Goal: Use online tool/utility

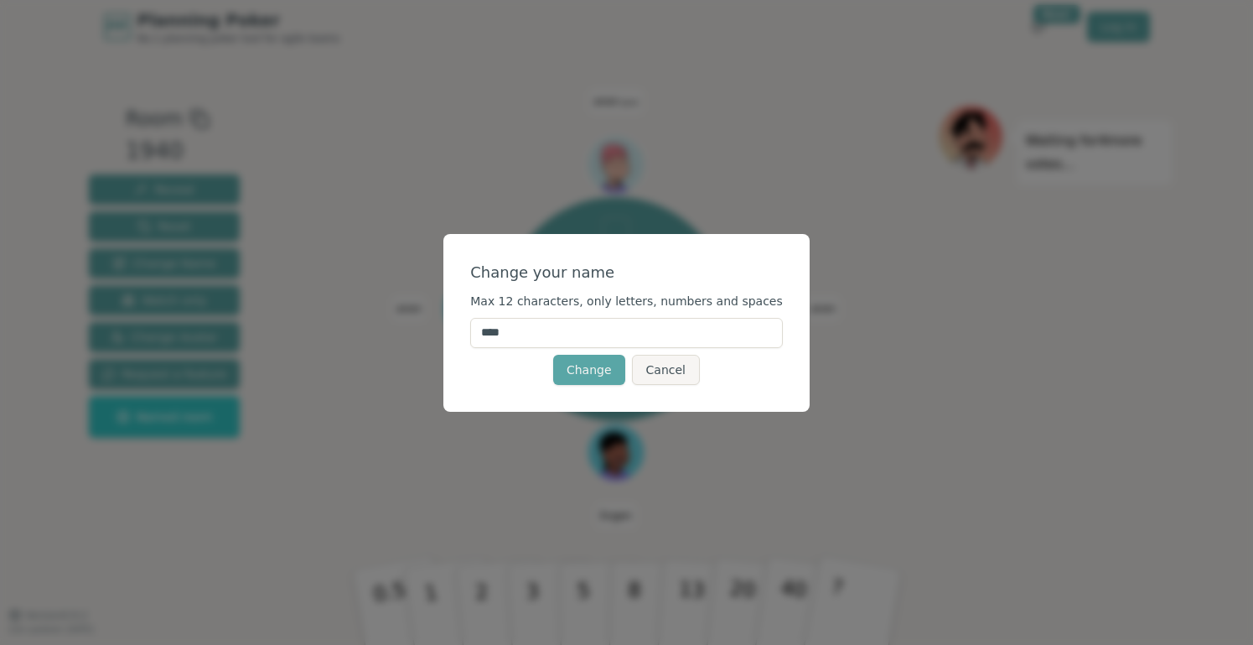
click at [512, 333] on input "****" at bounding box center [626, 333] width 313 height 30
type input "*****"
click at [599, 369] on button "Change" at bounding box center [589, 370] width 72 height 30
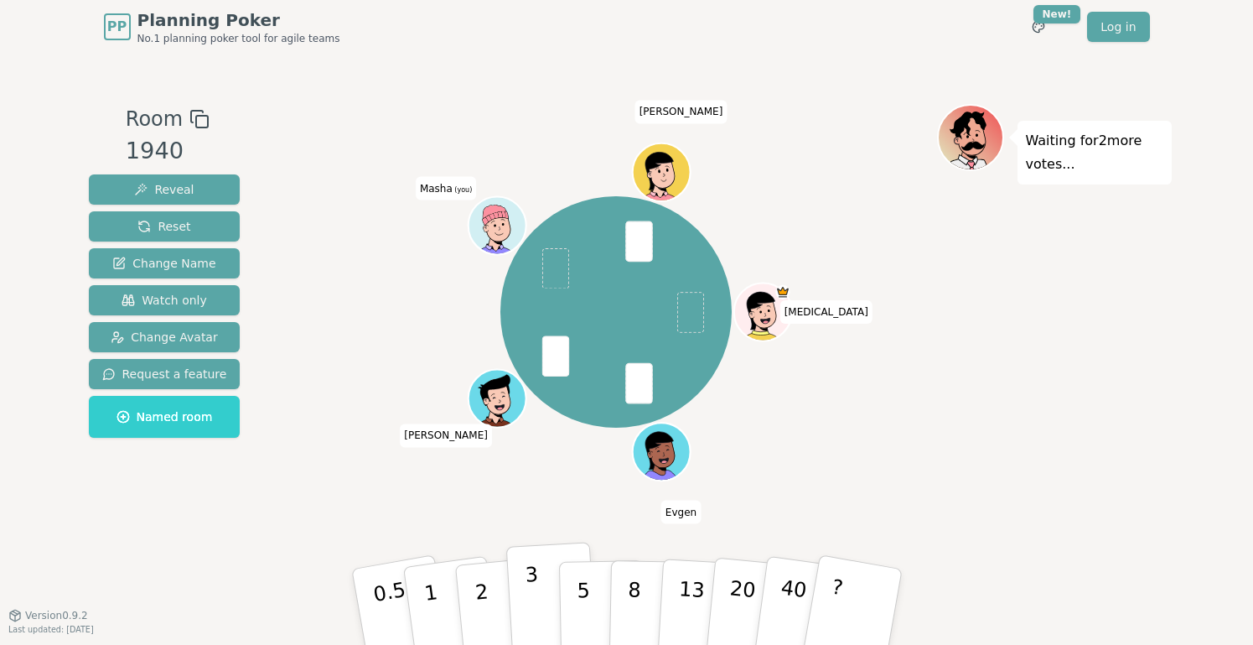
click at [547, 606] on button "3" at bounding box center [550, 607] width 91 height 131
click at [449, 605] on button "1" at bounding box center [451, 607] width 100 height 136
click at [525, 614] on button "3" at bounding box center [550, 607] width 91 height 131
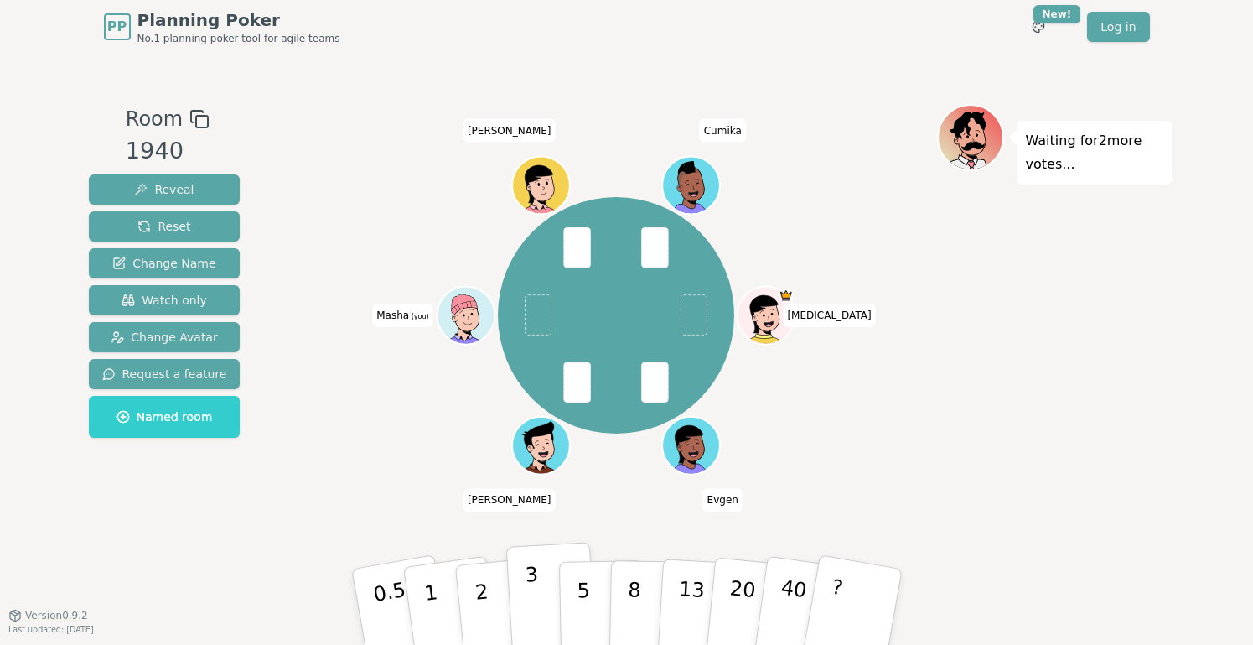
click at [530, 595] on p "3" at bounding box center [533, 607] width 18 height 91
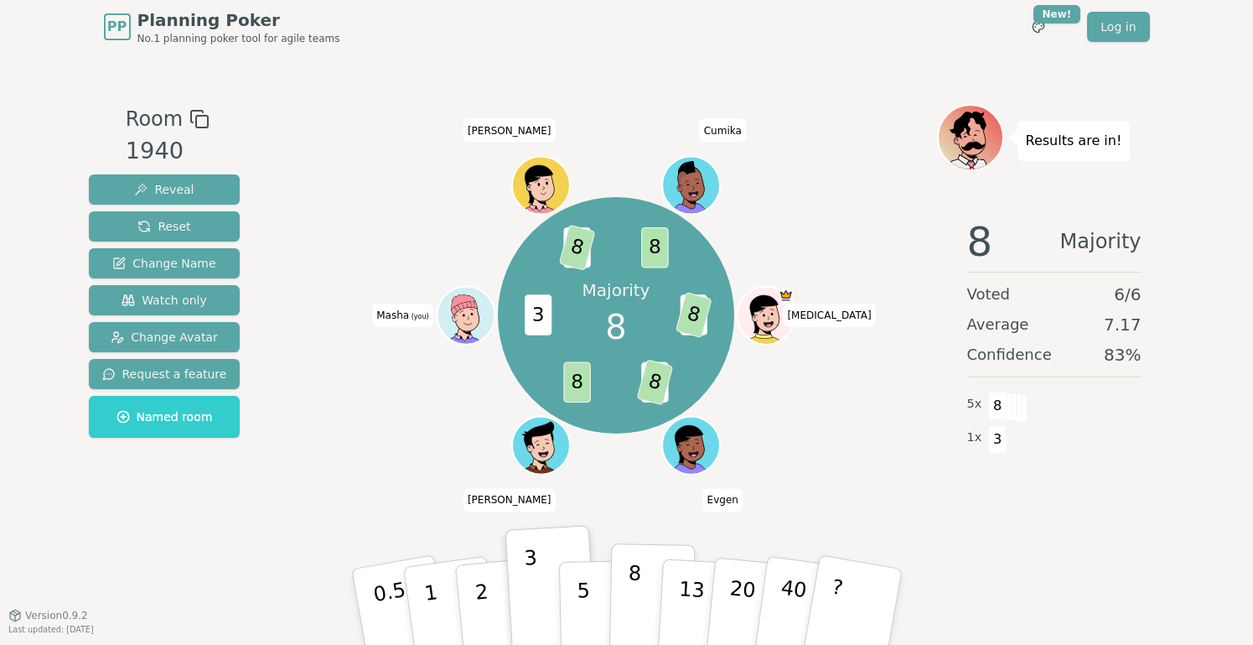
click at [646, 598] on button "8" at bounding box center [652, 606] width 86 height 127
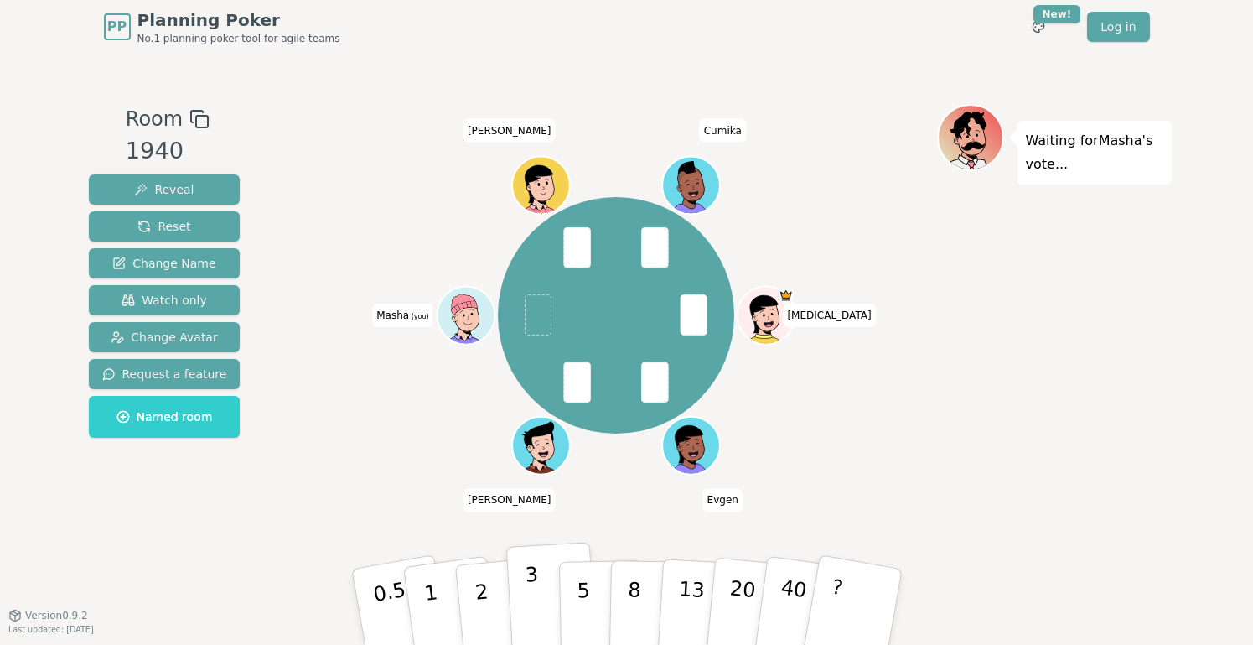
click at [520, 605] on button "3" at bounding box center [550, 607] width 91 height 131
click at [438, 592] on button "1" at bounding box center [451, 607] width 100 height 136
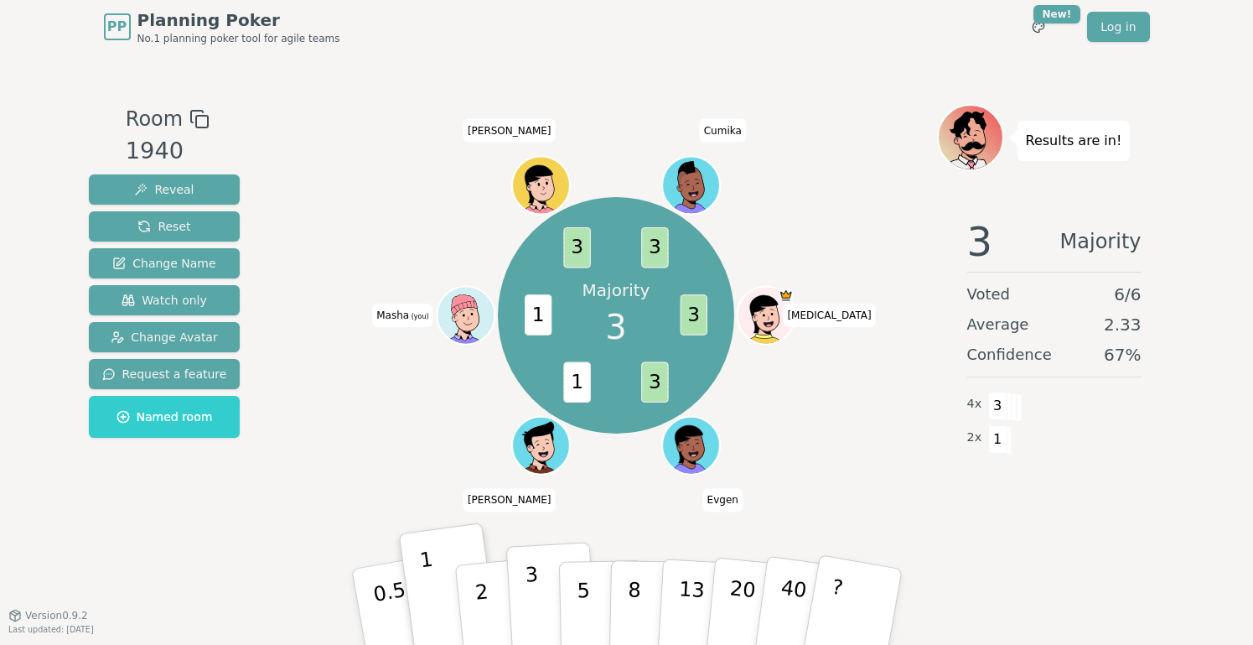
click at [547, 616] on button "3" at bounding box center [550, 607] width 91 height 131
